Goal: Obtain resource: Obtain resource

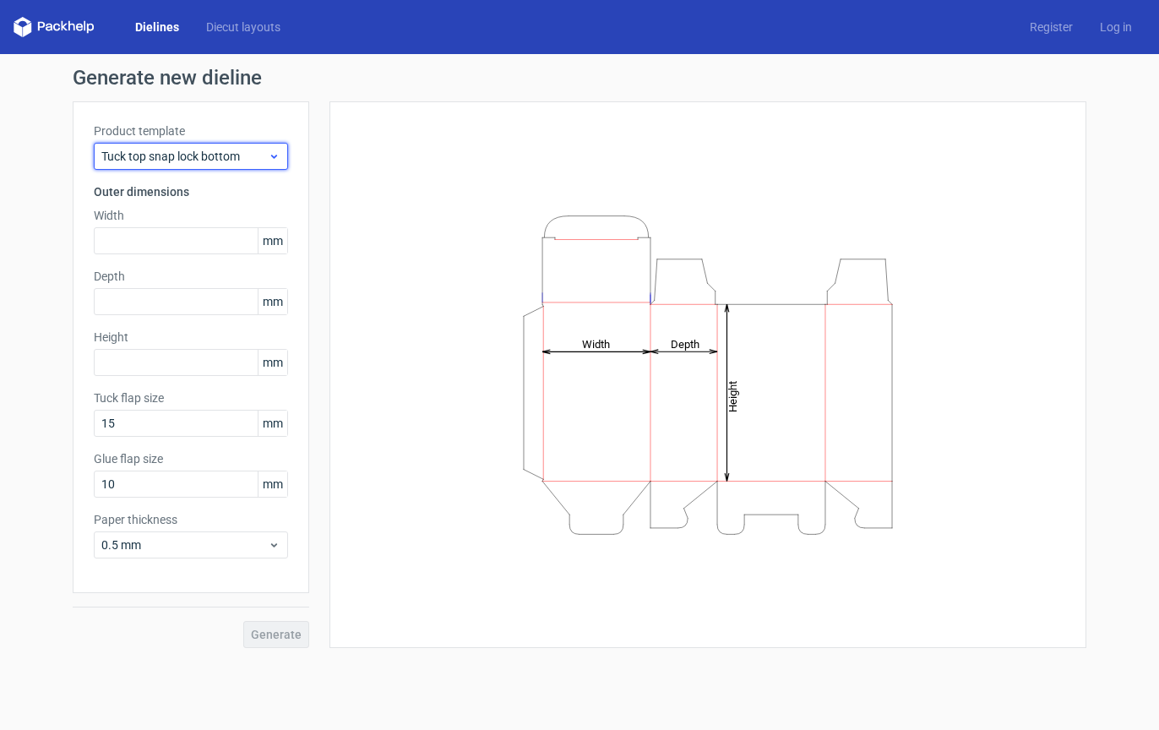
click at [252, 157] on span "Tuck top snap lock bottom" at bounding box center [184, 156] width 166 height 17
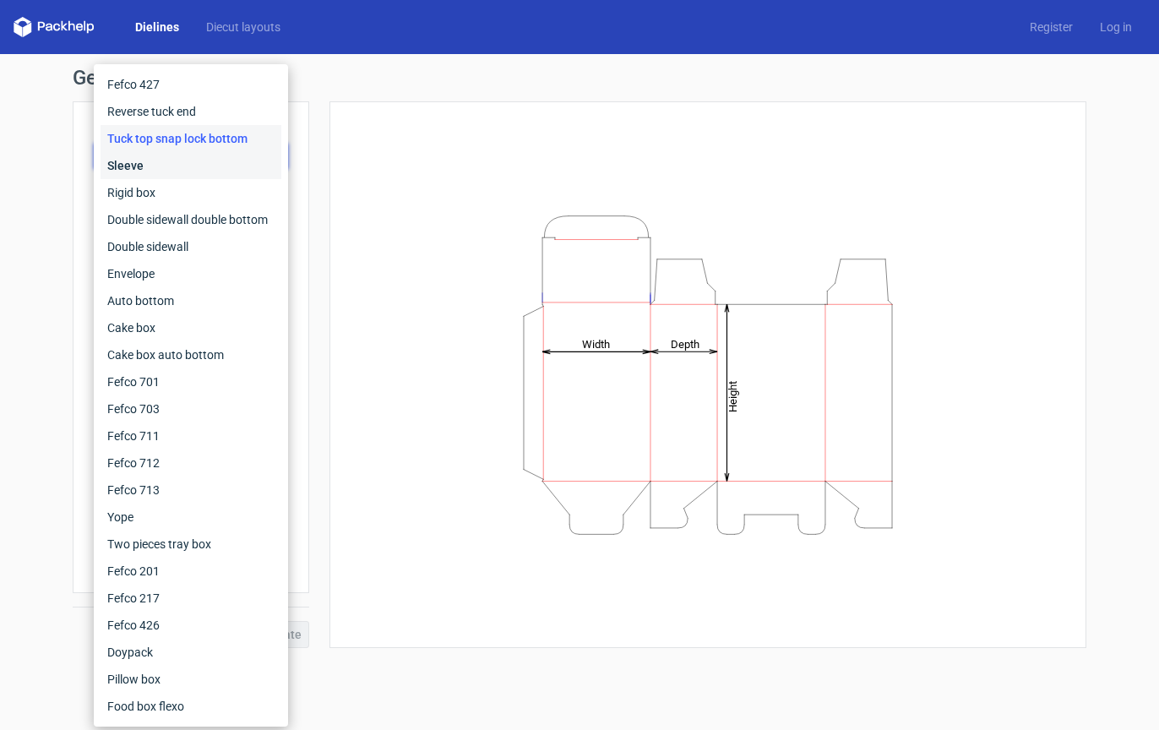
click at [210, 167] on div "Sleeve" at bounding box center [191, 165] width 181 height 27
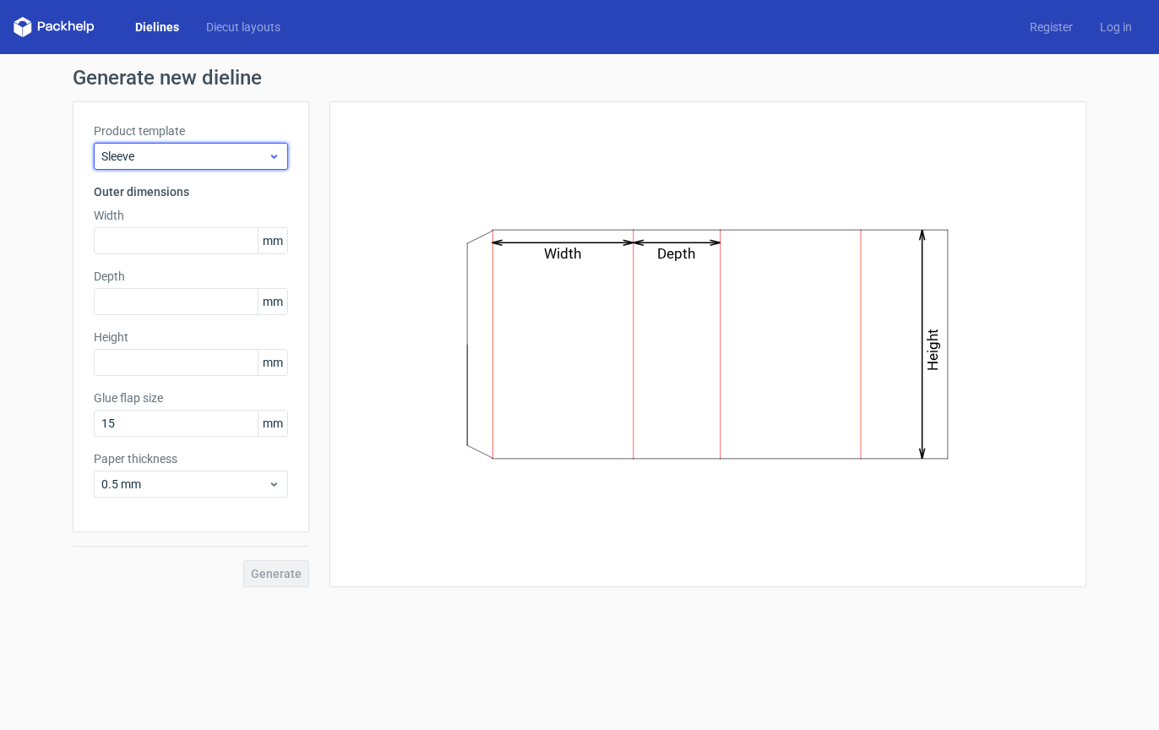
click at [217, 147] on div "Sleeve" at bounding box center [191, 156] width 194 height 27
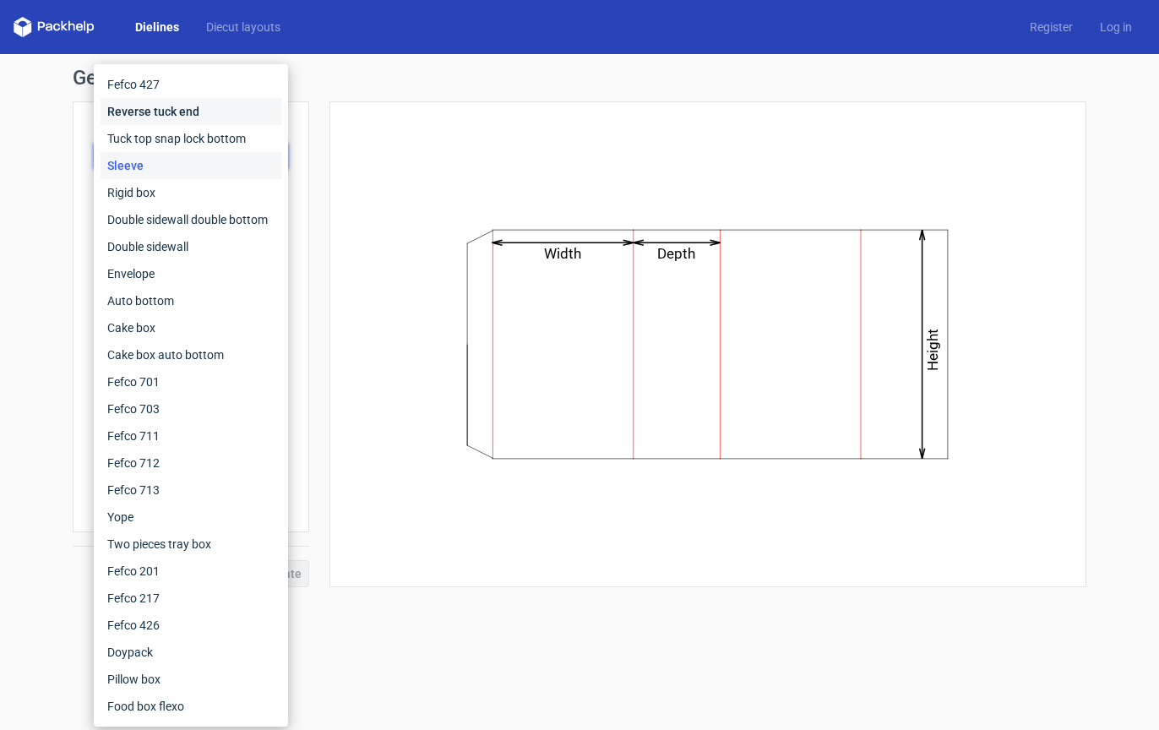
click at [219, 112] on div "Reverse tuck end" at bounding box center [191, 111] width 181 height 27
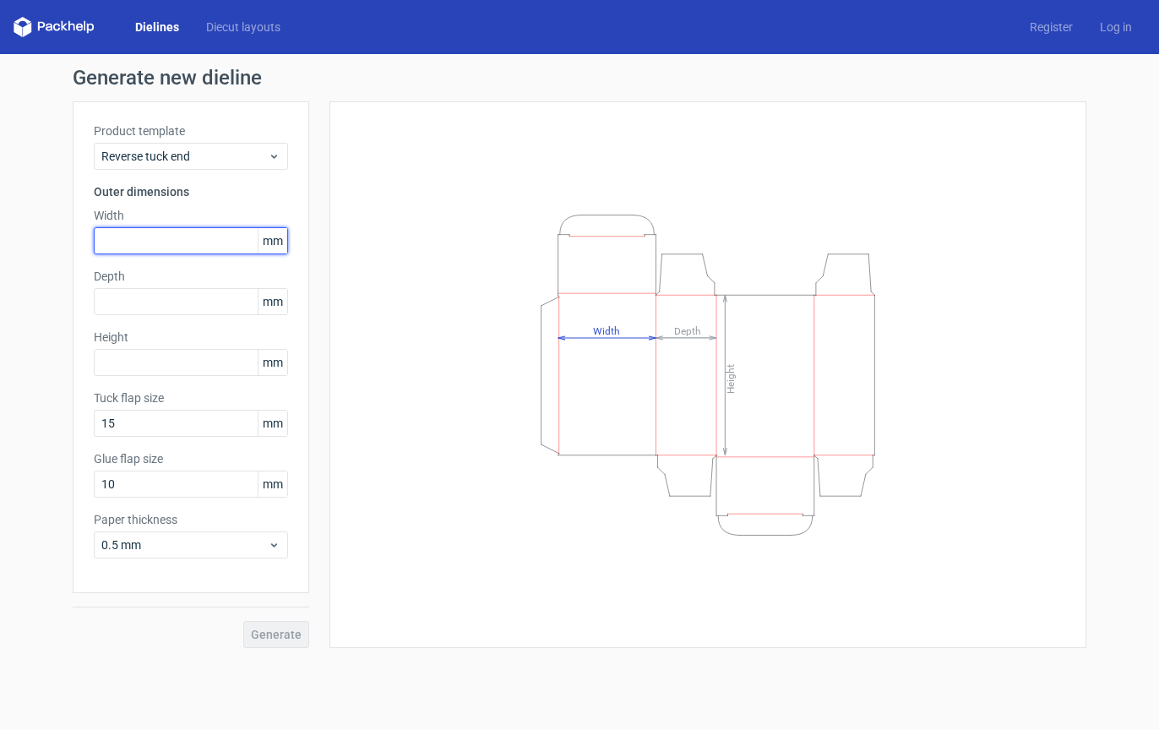
click at [197, 241] on input "text" at bounding box center [191, 240] width 194 height 27
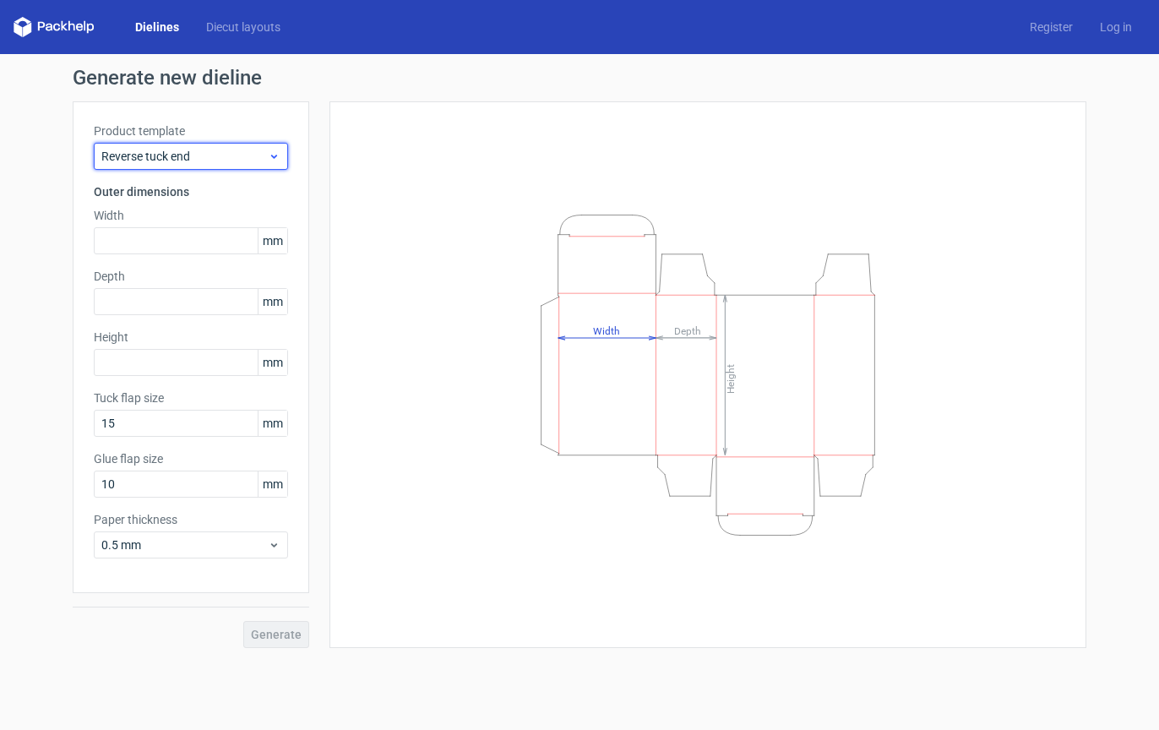
click at [251, 155] on span "Reverse tuck end" at bounding box center [184, 156] width 166 height 17
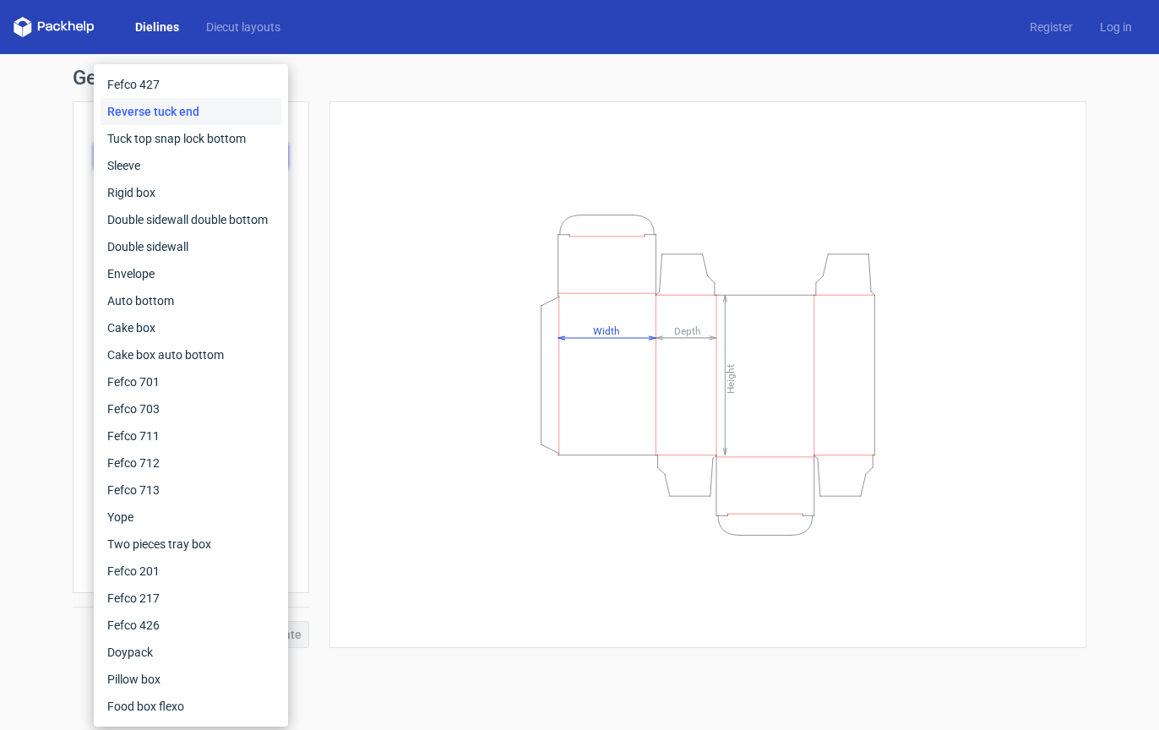
click at [346, 144] on div "Height Depth Width" at bounding box center [708, 374] width 757 height 547
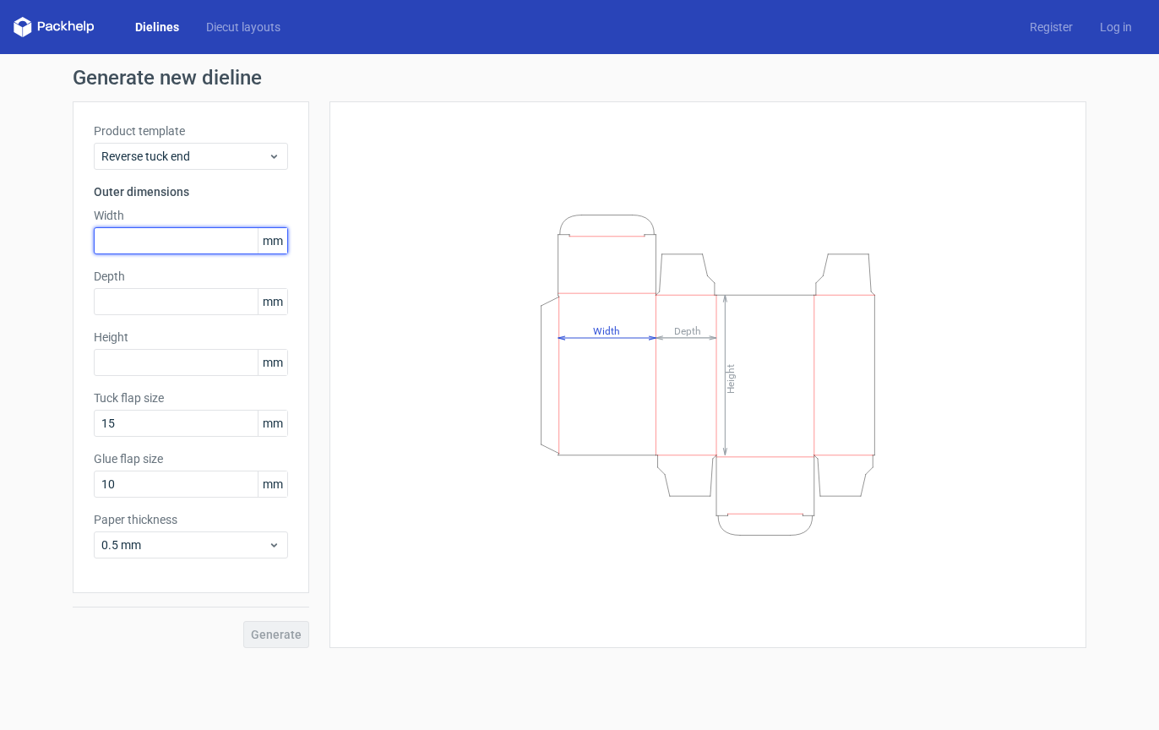
click at [210, 237] on input "text" at bounding box center [191, 240] width 194 height 27
click at [495, 197] on div "Height Depth Width" at bounding box center [708, 375] width 715 height 504
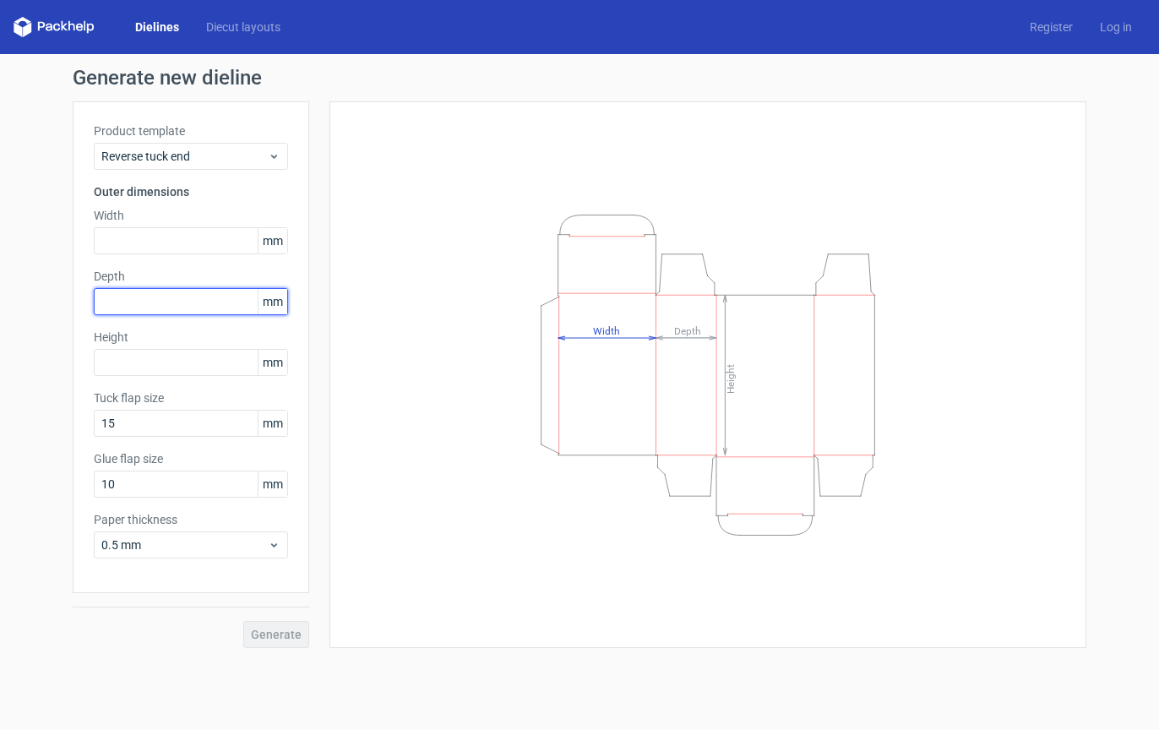
click at [177, 306] on input "text" at bounding box center [191, 301] width 194 height 27
type input "80"
click at [164, 268] on label "Depth" at bounding box center [191, 276] width 194 height 17
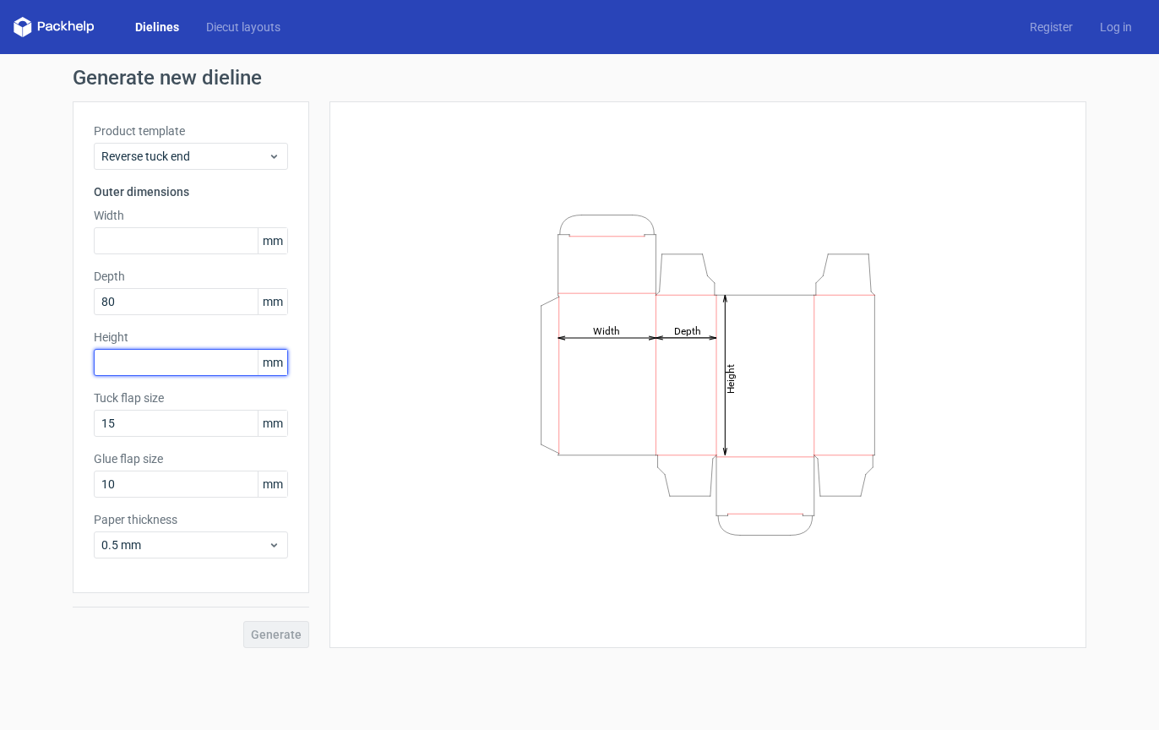
click at [154, 366] on input "text" at bounding box center [191, 362] width 194 height 27
type input "78"
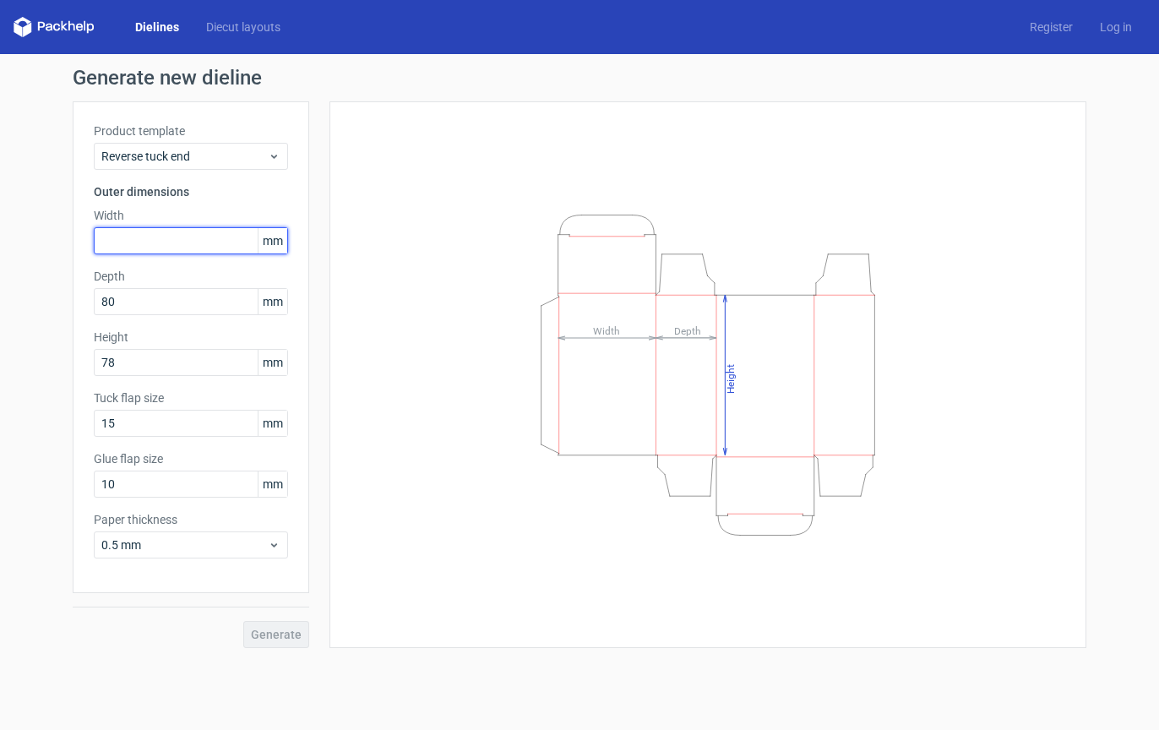
click at [129, 236] on input "text" at bounding box center [191, 240] width 194 height 27
click at [146, 576] on div "Product template Reverse tuck end Outer dimensions Width 225 mm Depth 80 mm Hei…" at bounding box center [191, 347] width 237 height 492
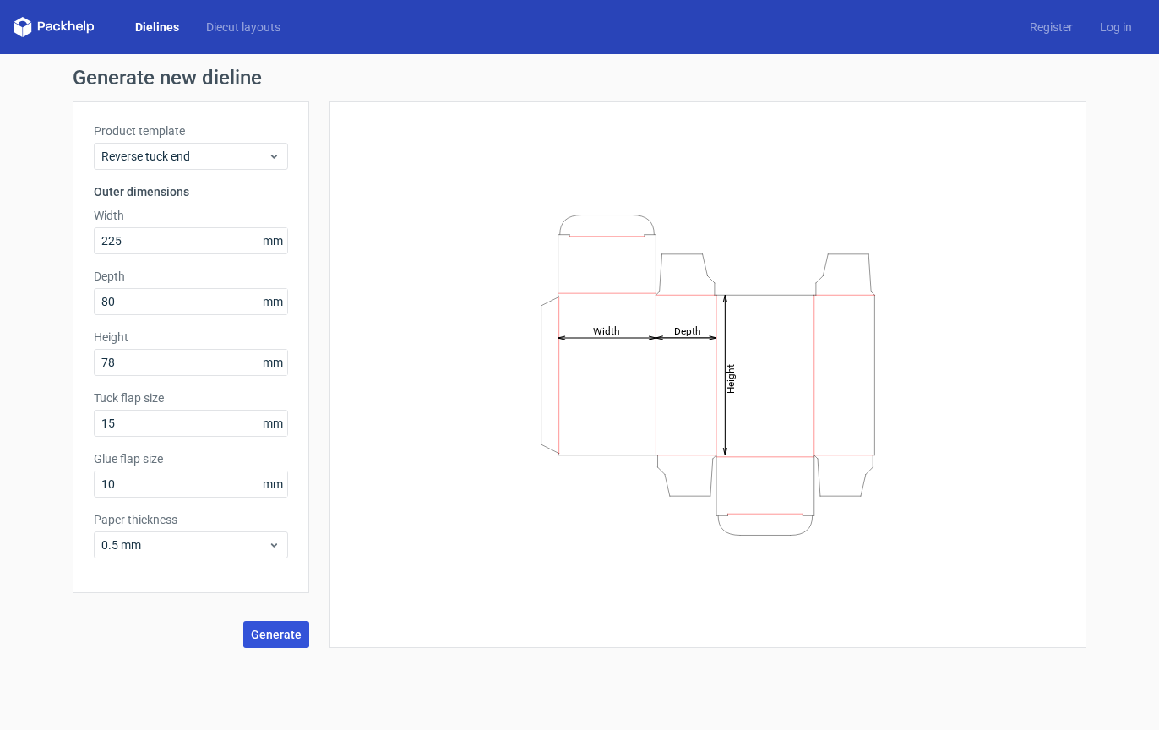
click at [276, 629] on button "Generate" at bounding box center [276, 634] width 66 height 27
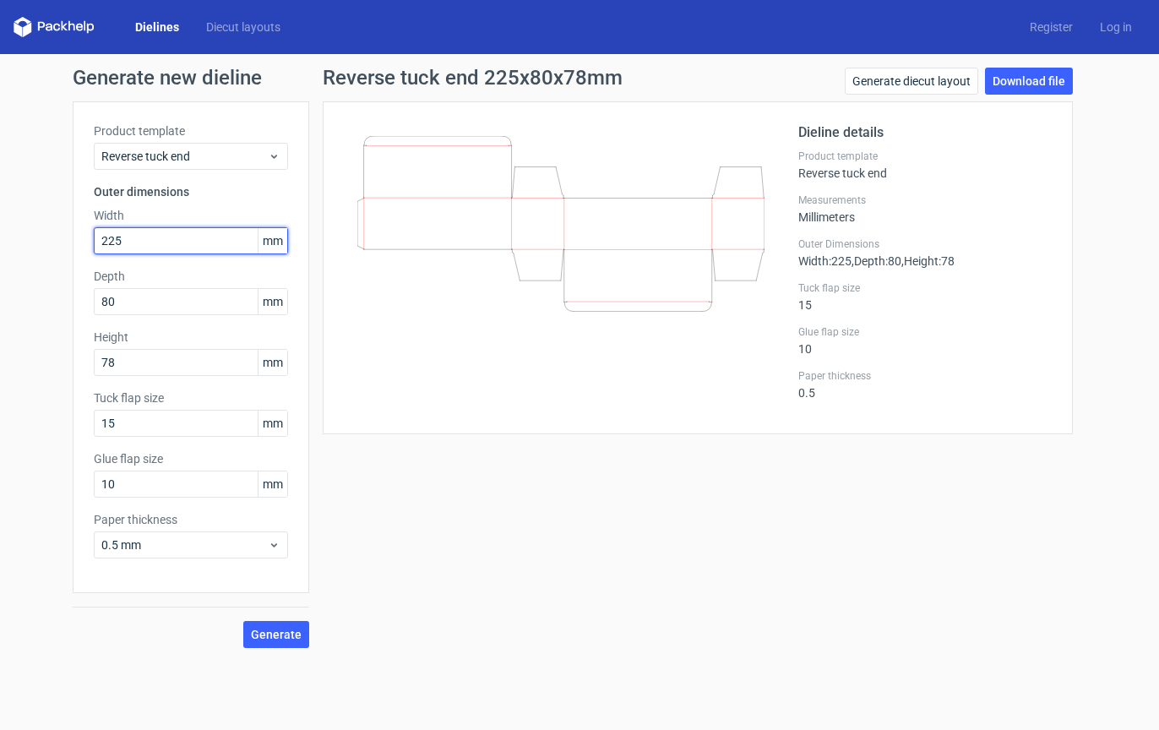
drag, startPoint x: 132, startPoint y: 241, endPoint x: 95, endPoint y: 237, distance: 36.6
click at [95, 237] on input "225" at bounding box center [191, 240] width 194 height 27
type input "80"
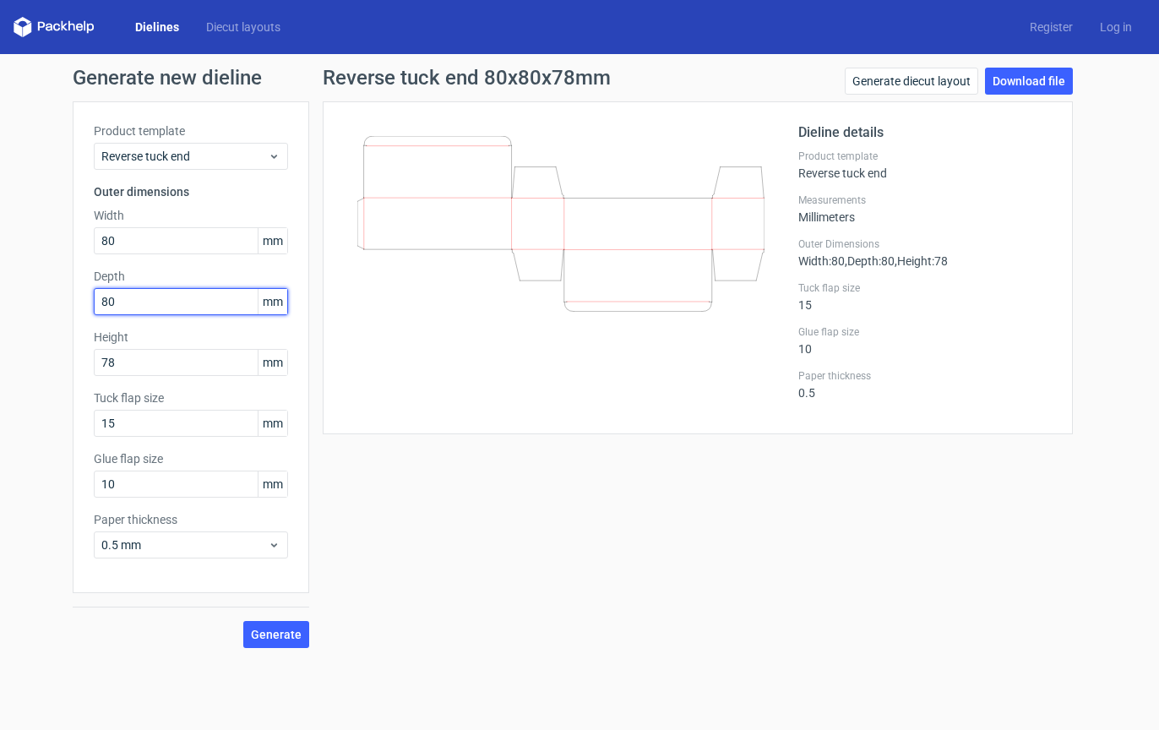
drag, startPoint x: 123, startPoint y: 302, endPoint x: 84, endPoint y: 297, distance: 40.0
click at [84, 297] on div "Product template Reverse tuck end Outer dimensions Width 80 mm Depth 80 mm Heig…" at bounding box center [191, 347] width 237 height 492
type input "78"
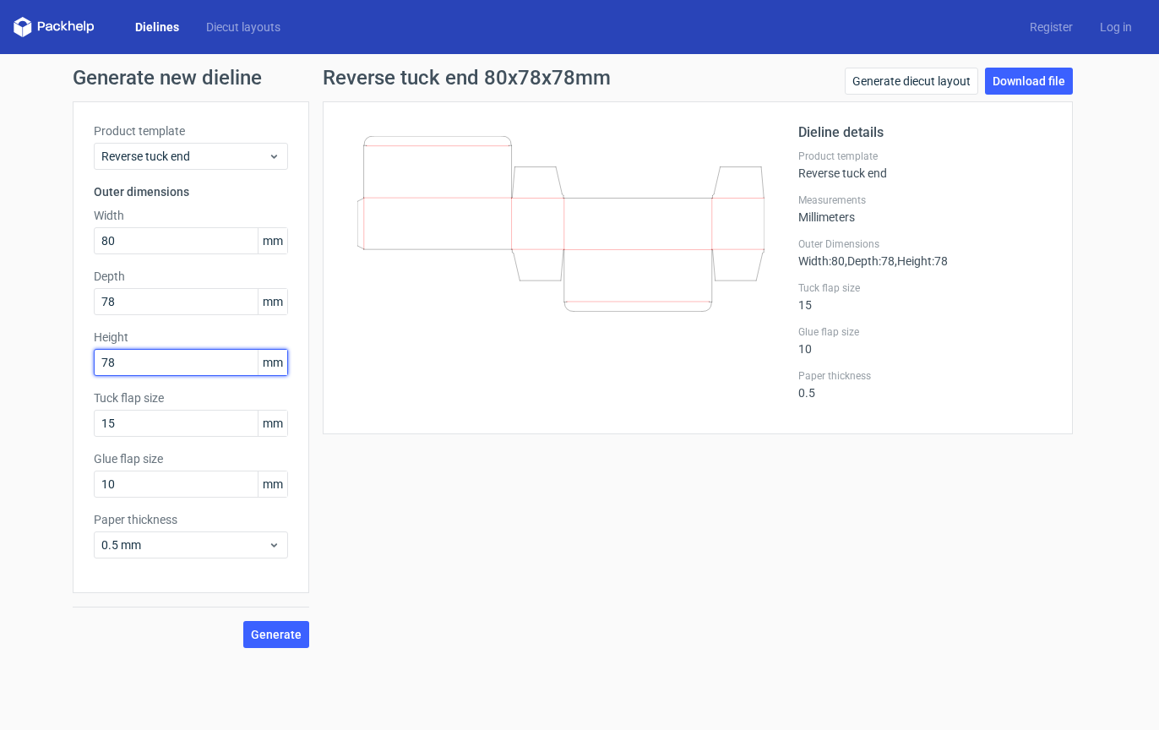
drag, startPoint x: 123, startPoint y: 362, endPoint x: 80, endPoint y: 361, distance: 43.1
click at [79, 361] on div "Product template Reverse tuck end Outer dimensions Width 80 mm Depth 78 mm Heig…" at bounding box center [191, 347] width 237 height 492
type input "225"
click at [261, 632] on span "Generate" at bounding box center [276, 635] width 51 height 12
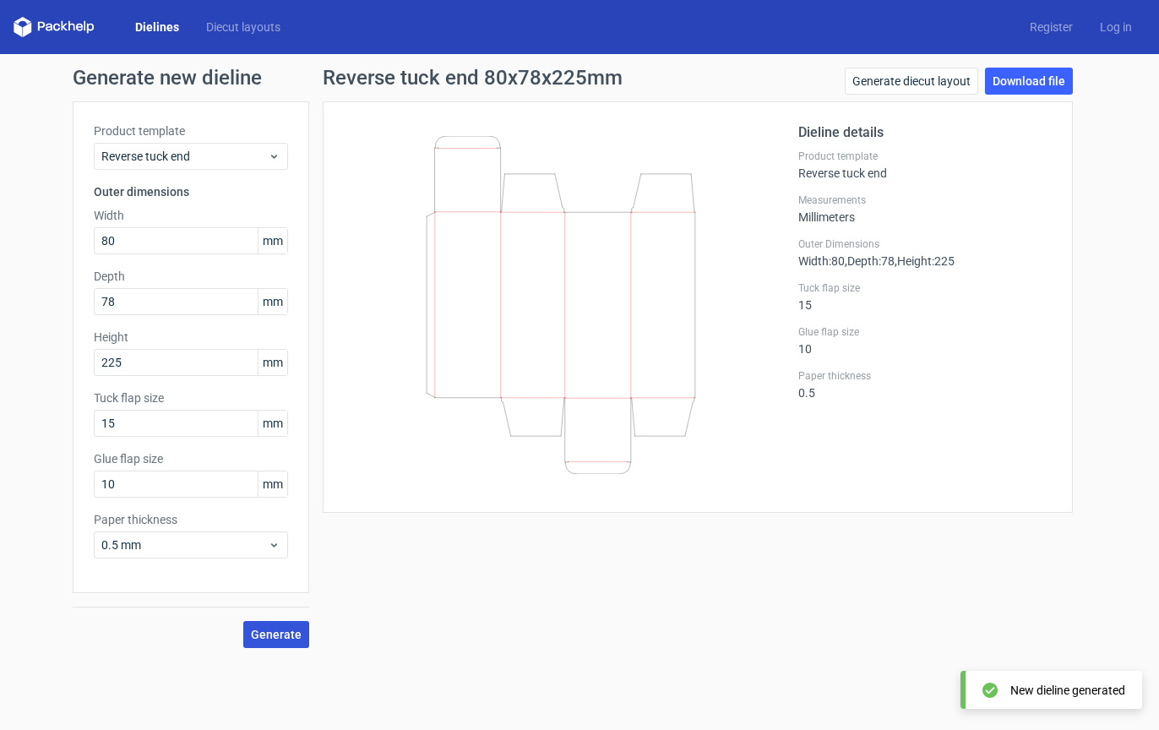
click at [278, 630] on span "Generate" at bounding box center [276, 635] width 51 height 12
click at [1043, 74] on link "Download file" at bounding box center [1029, 81] width 88 height 27
